Goal: Find specific page/section: Find specific page/section

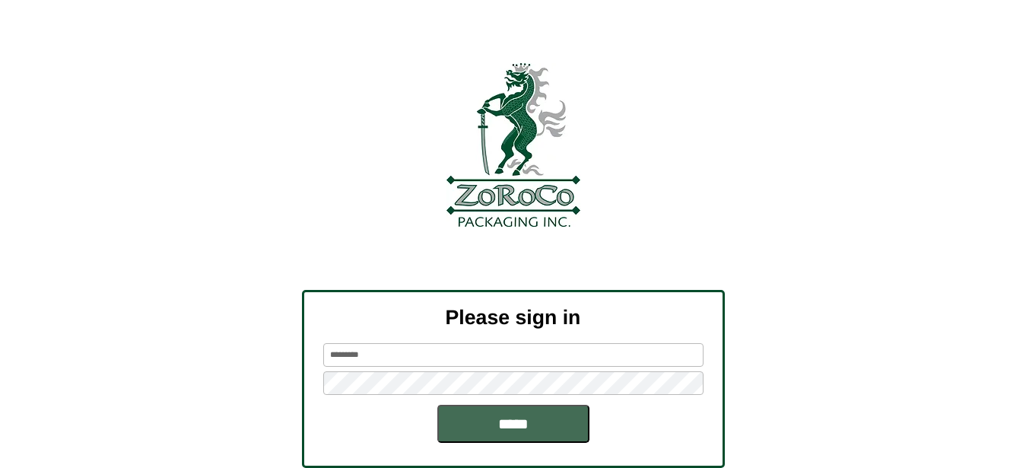
click at [548, 421] on input "*****" at bounding box center [513, 424] width 152 height 38
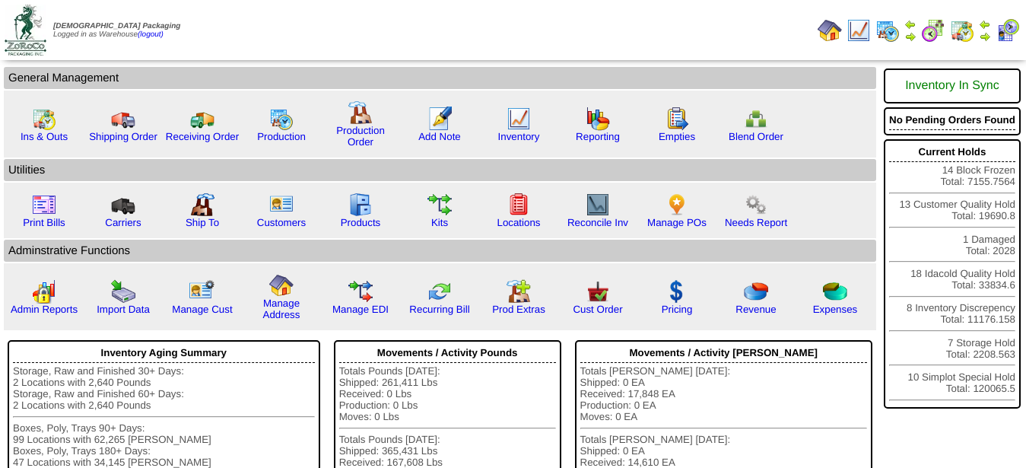
click at [968, 30] on img at bounding box center [962, 30] width 24 height 24
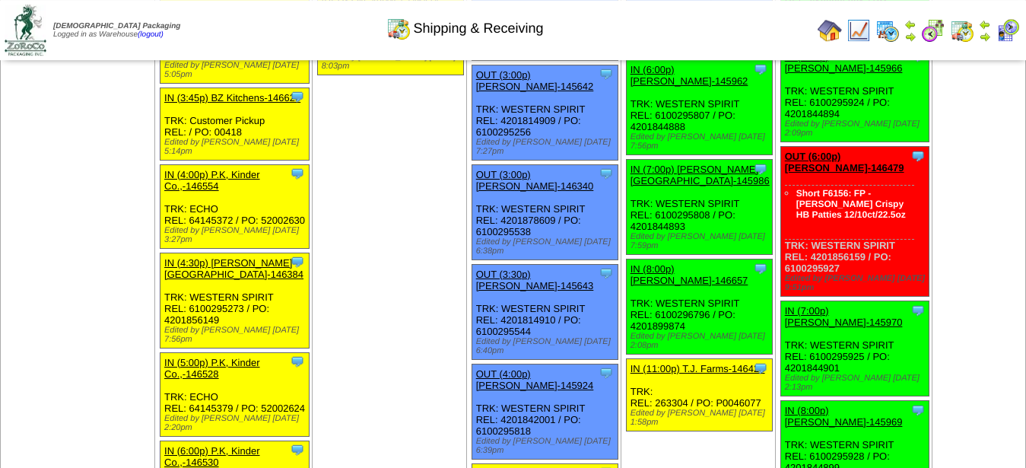
scroll to position [2018, 0]
